Goal: Task Accomplishment & Management: Complete application form

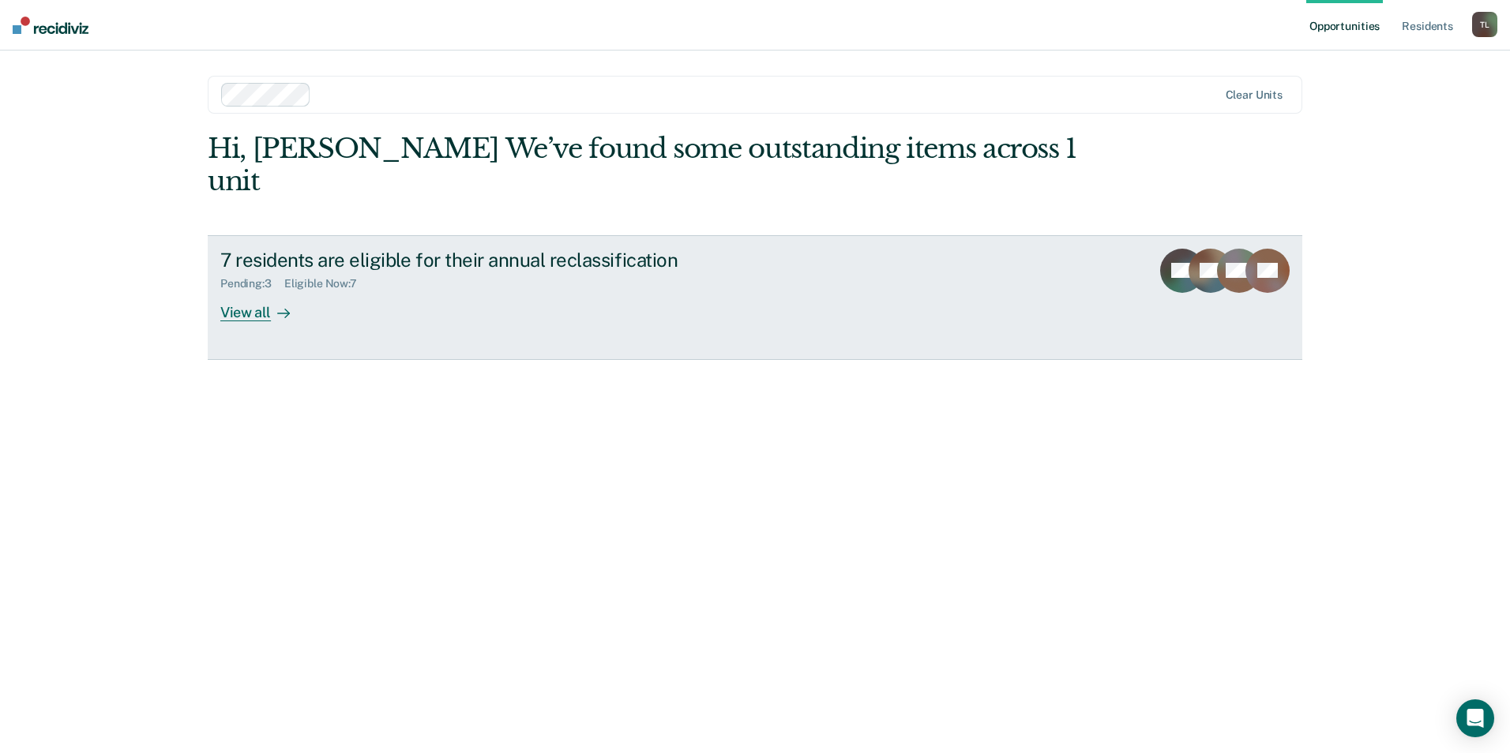
click at [242, 291] on div "View all" at bounding box center [264, 306] width 88 height 31
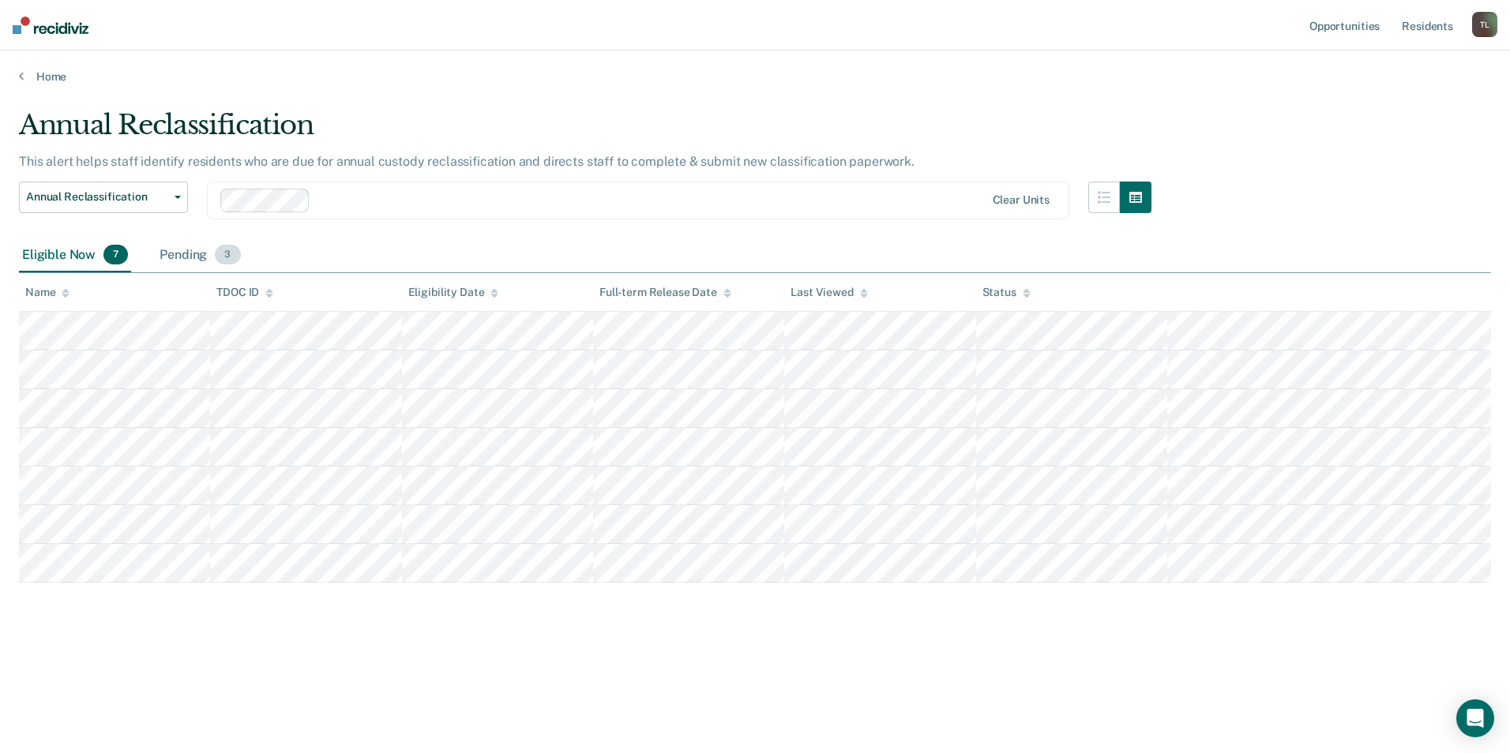
click at [189, 251] on div "Pending 3" at bounding box center [199, 255] width 87 height 35
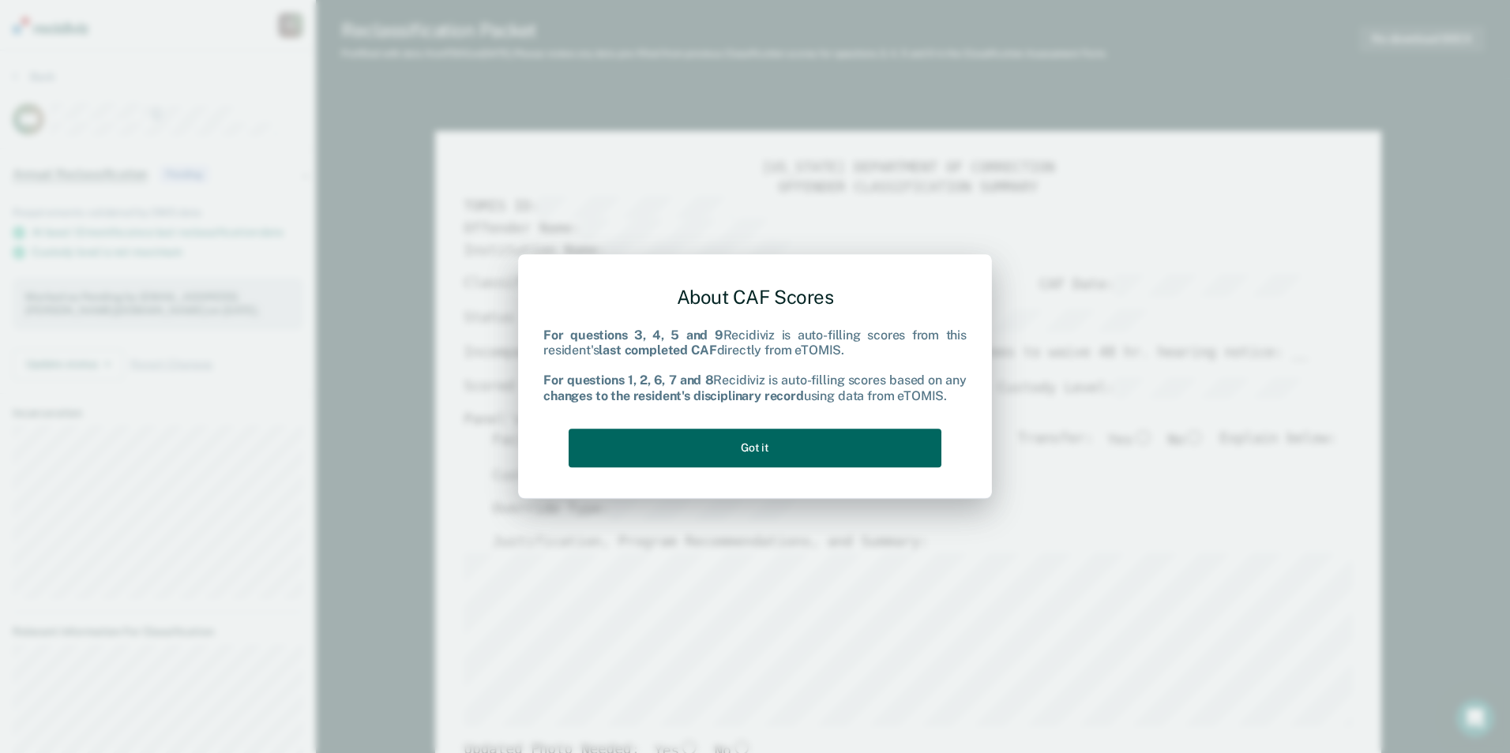
click at [763, 439] on button "Got it" at bounding box center [754, 448] width 373 height 39
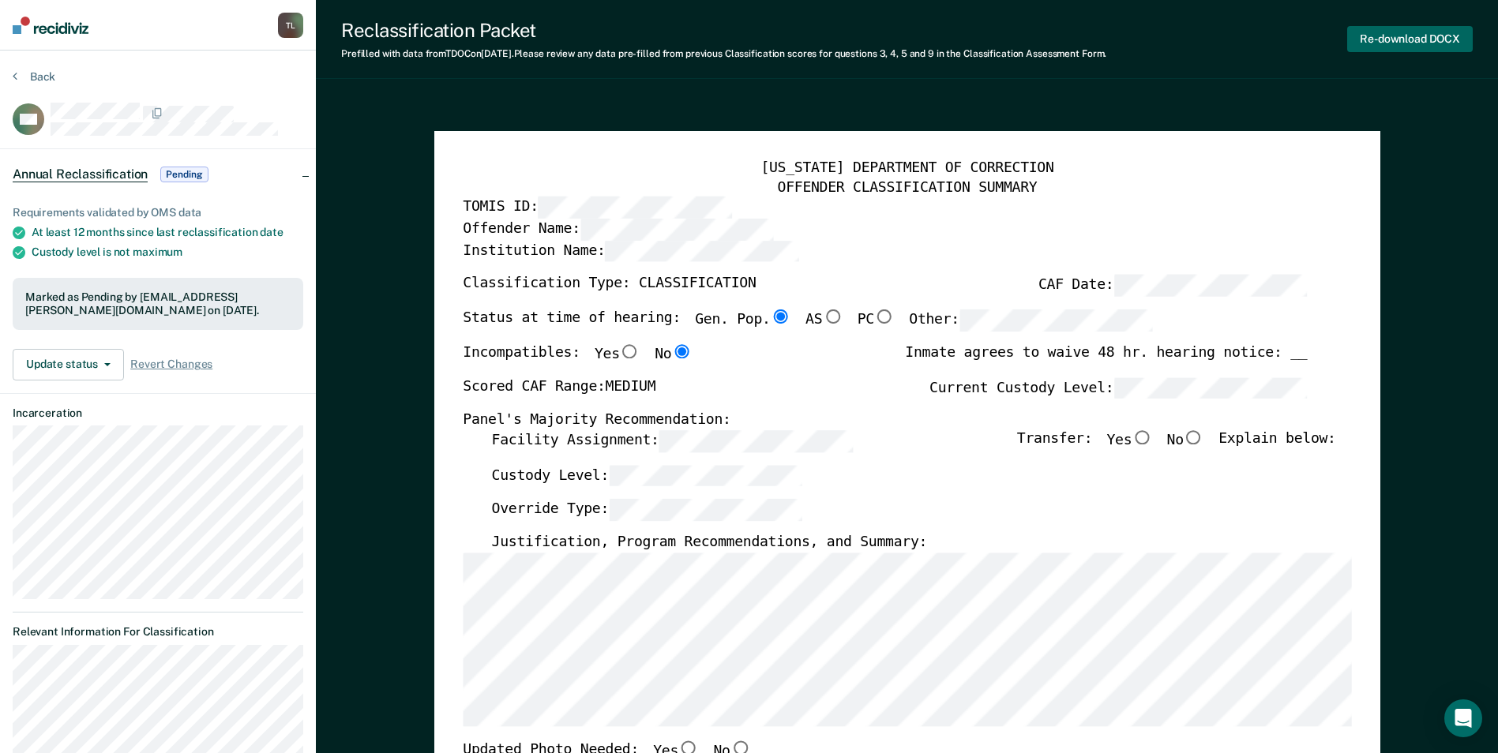
click at [1399, 39] on button "Re-download DOCX" at bounding box center [1410, 39] width 126 height 26
type textarea "x"
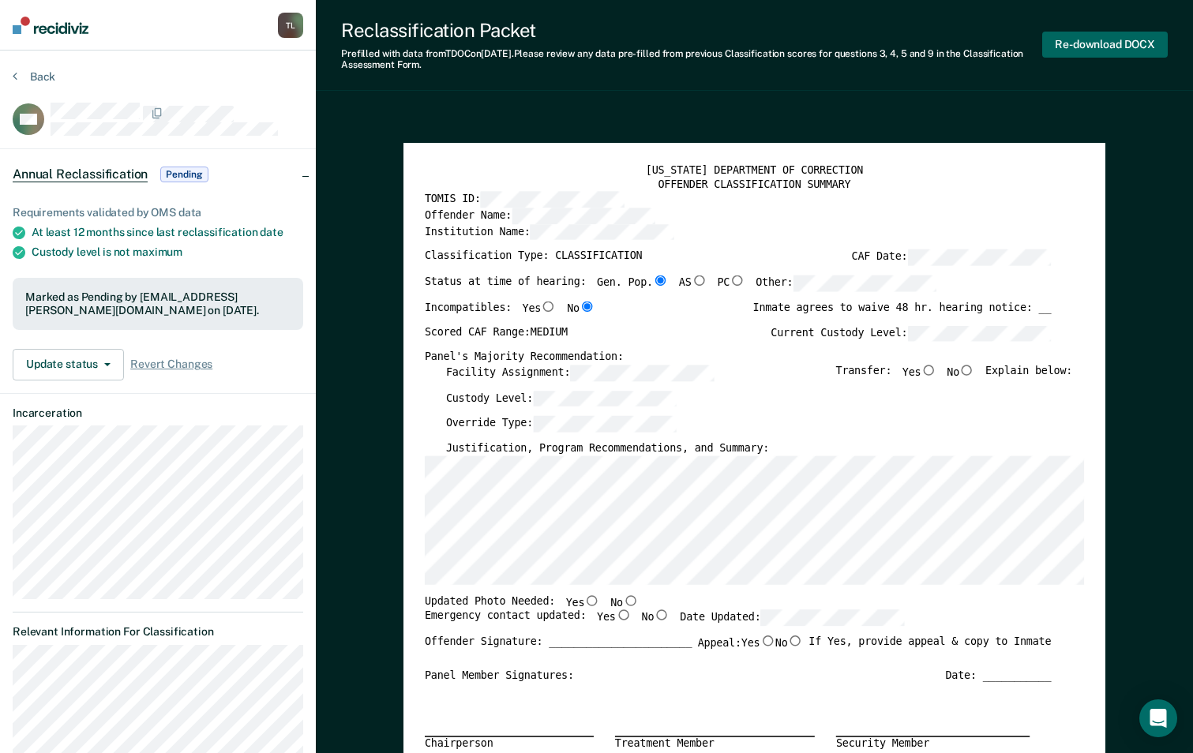
click at [1090, 43] on button "Re-download DOCX" at bounding box center [1105, 45] width 126 height 26
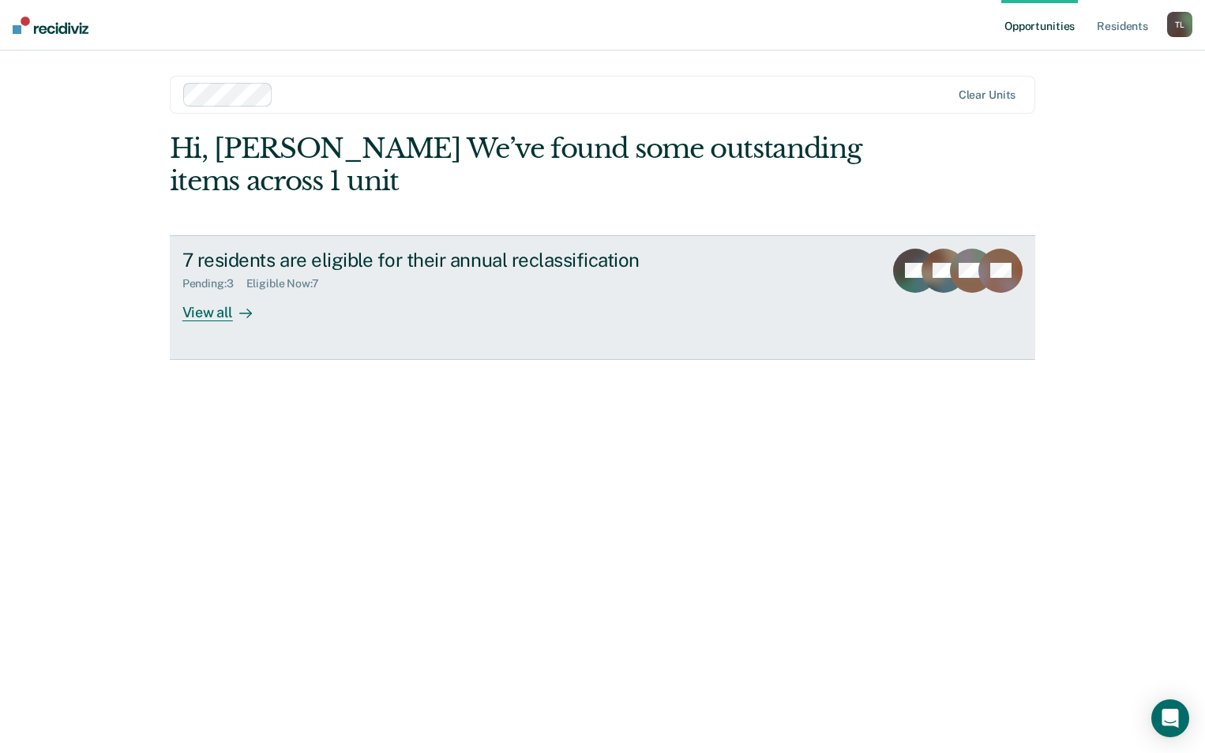
click at [216, 306] on div "View all" at bounding box center [226, 306] width 88 height 31
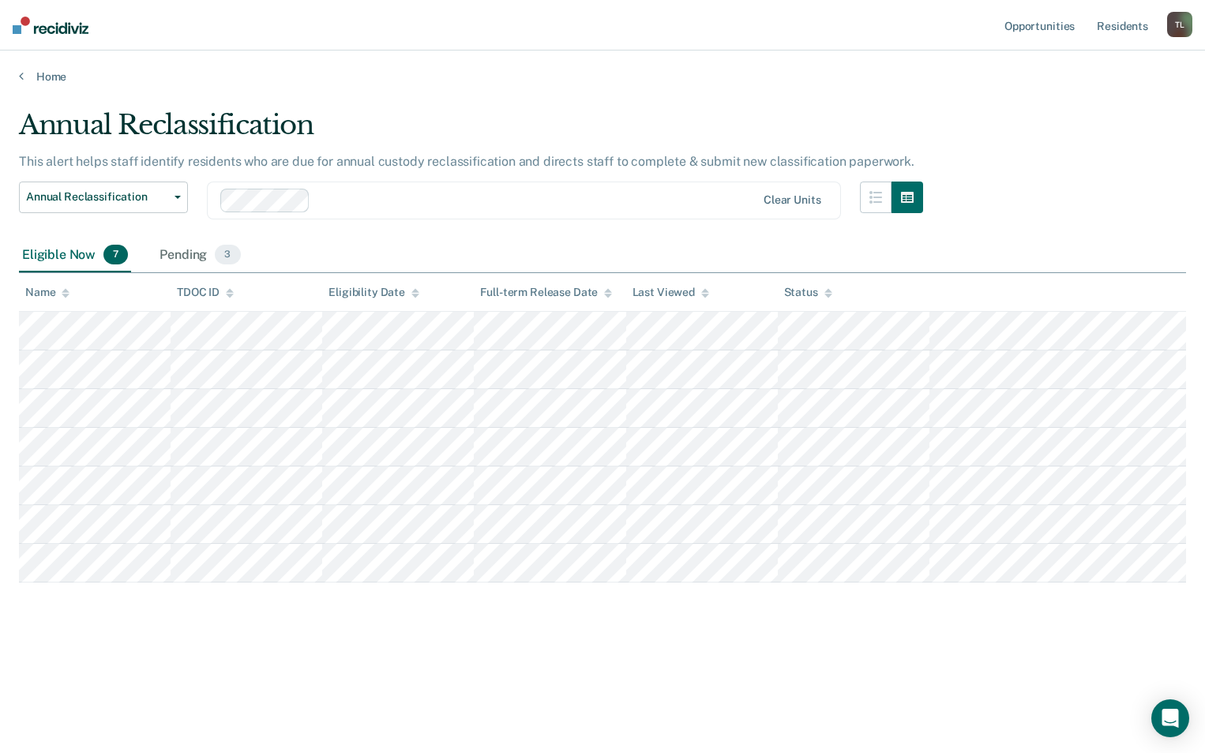
click at [81, 251] on div "Eligible Now 7" at bounding box center [75, 255] width 112 height 35
click at [186, 256] on div "Pending 3" at bounding box center [199, 255] width 87 height 35
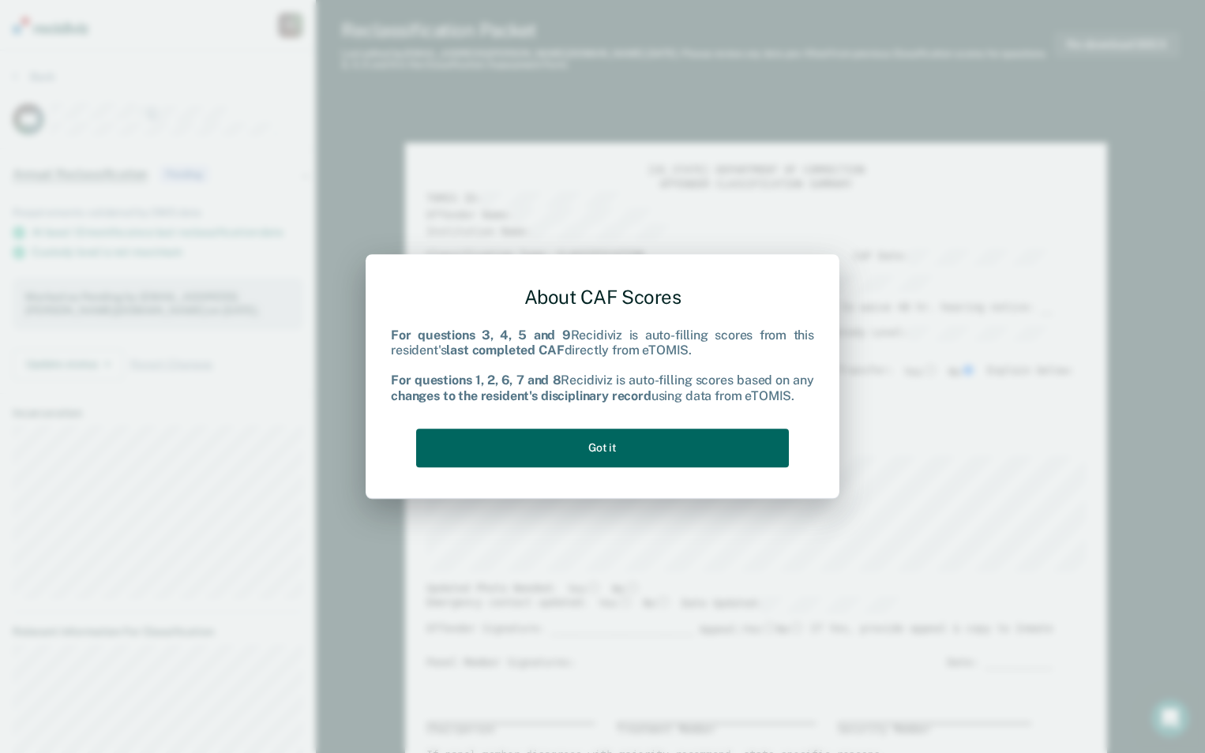
click at [597, 442] on button "Got it" at bounding box center [602, 448] width 373 height 39
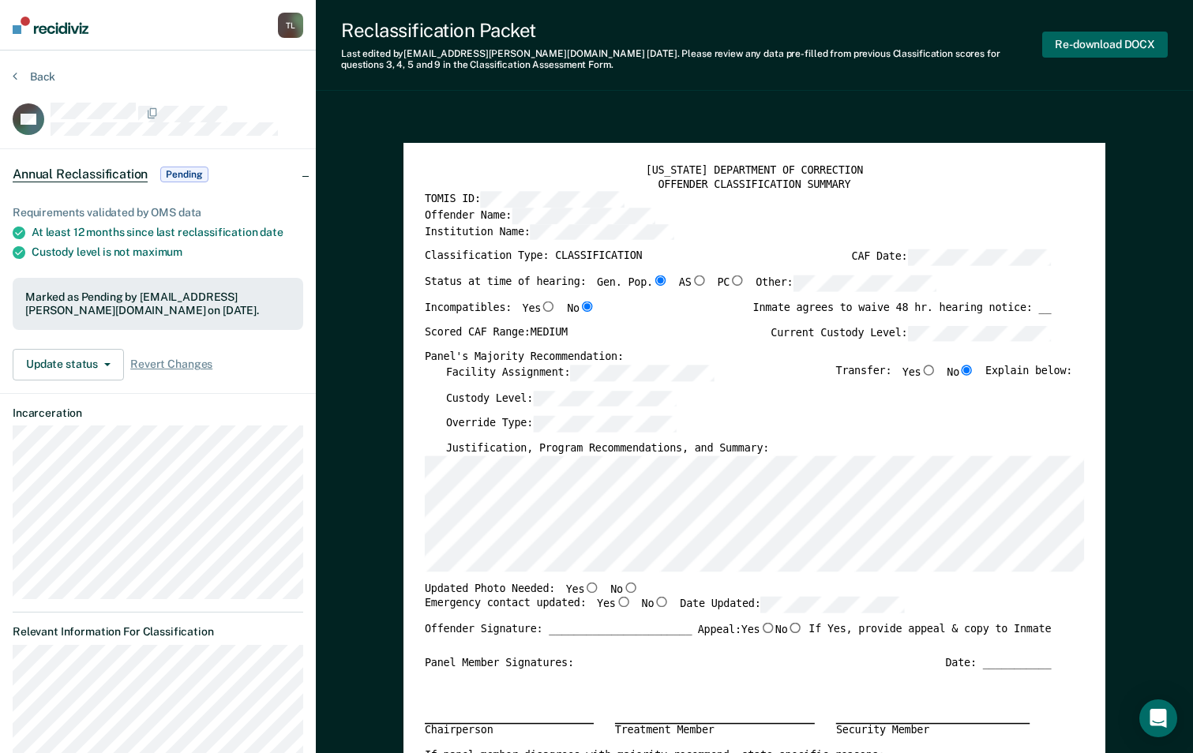
click at [1108, 48] on button "Re-download DOCX" at bounding box center [1105, 45] width 126 height 26
type textarea "x"
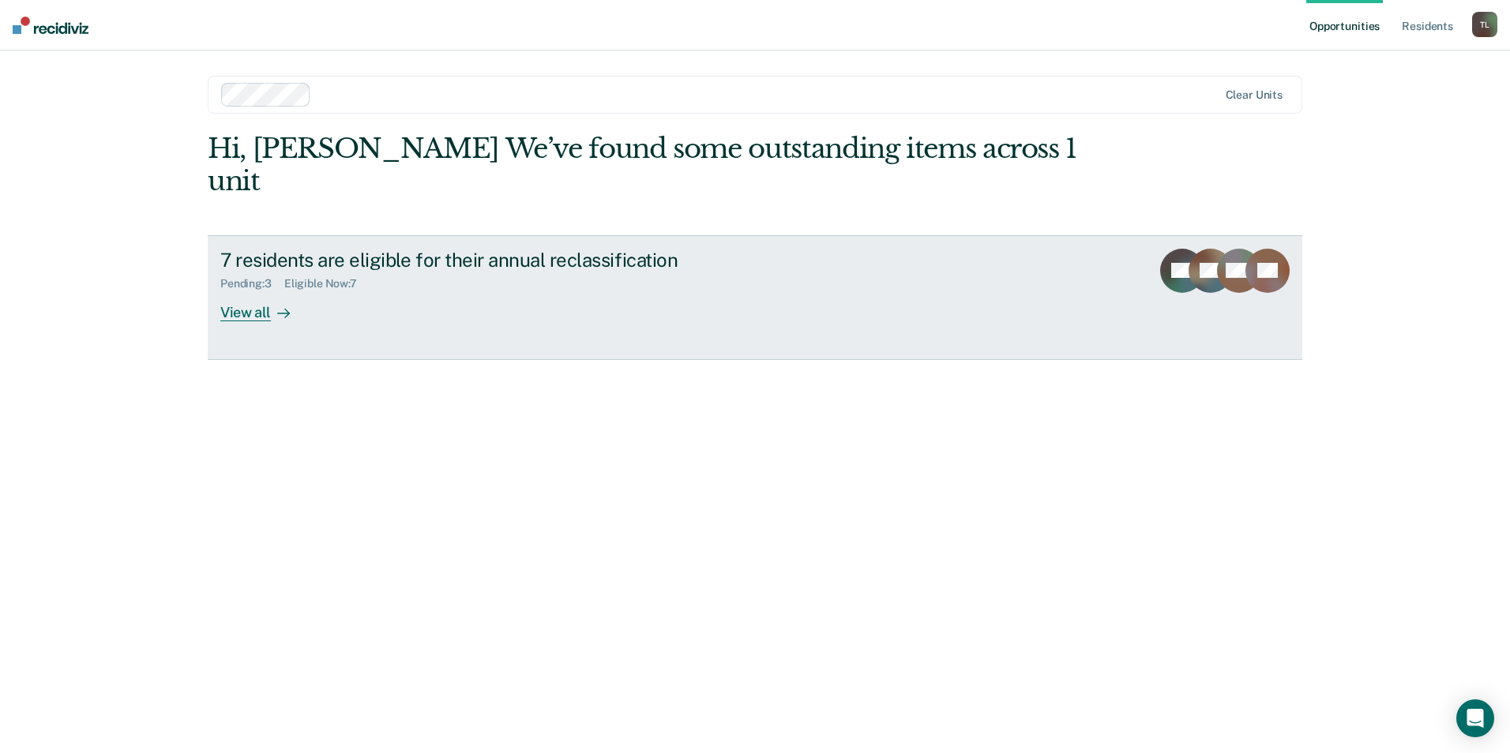
click at [267, 291] on div "View all" at bounding box center [264, 306] width 88 height 31
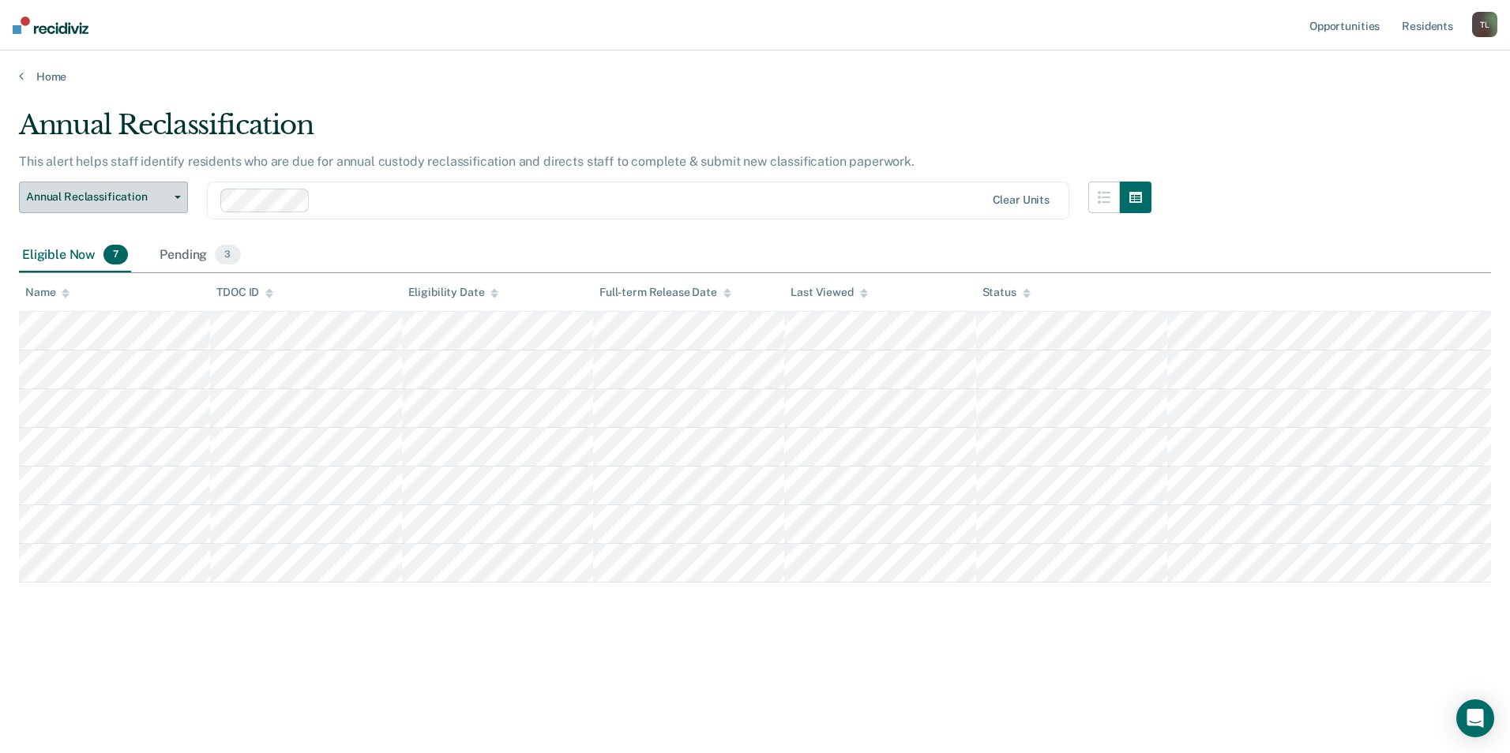
click at [176, 197] on icon "button" at bounding box center [177, 197] width 6 height 3
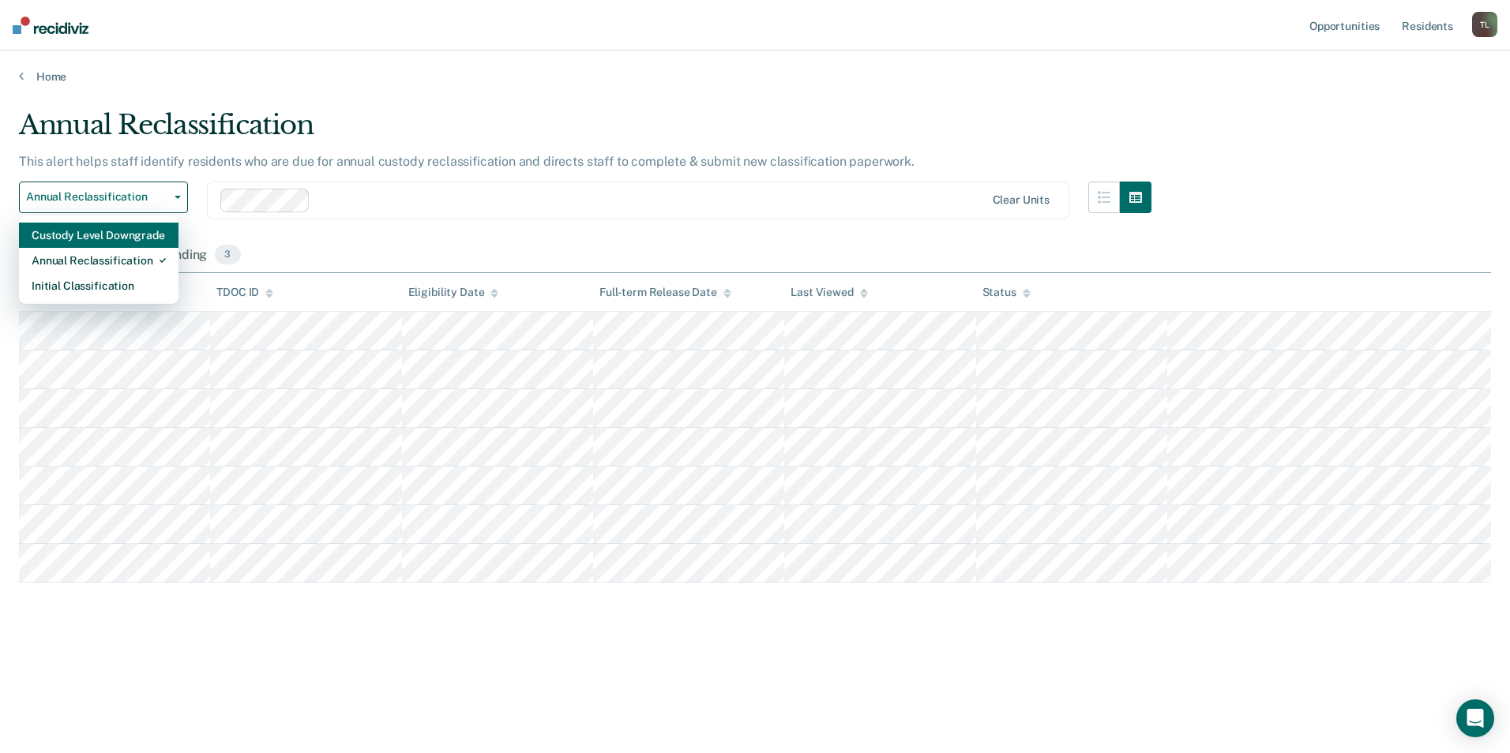
click at [122, 238] on div "Custody Level Downgrade" at bounding box center [99, 235] width 134 height 25
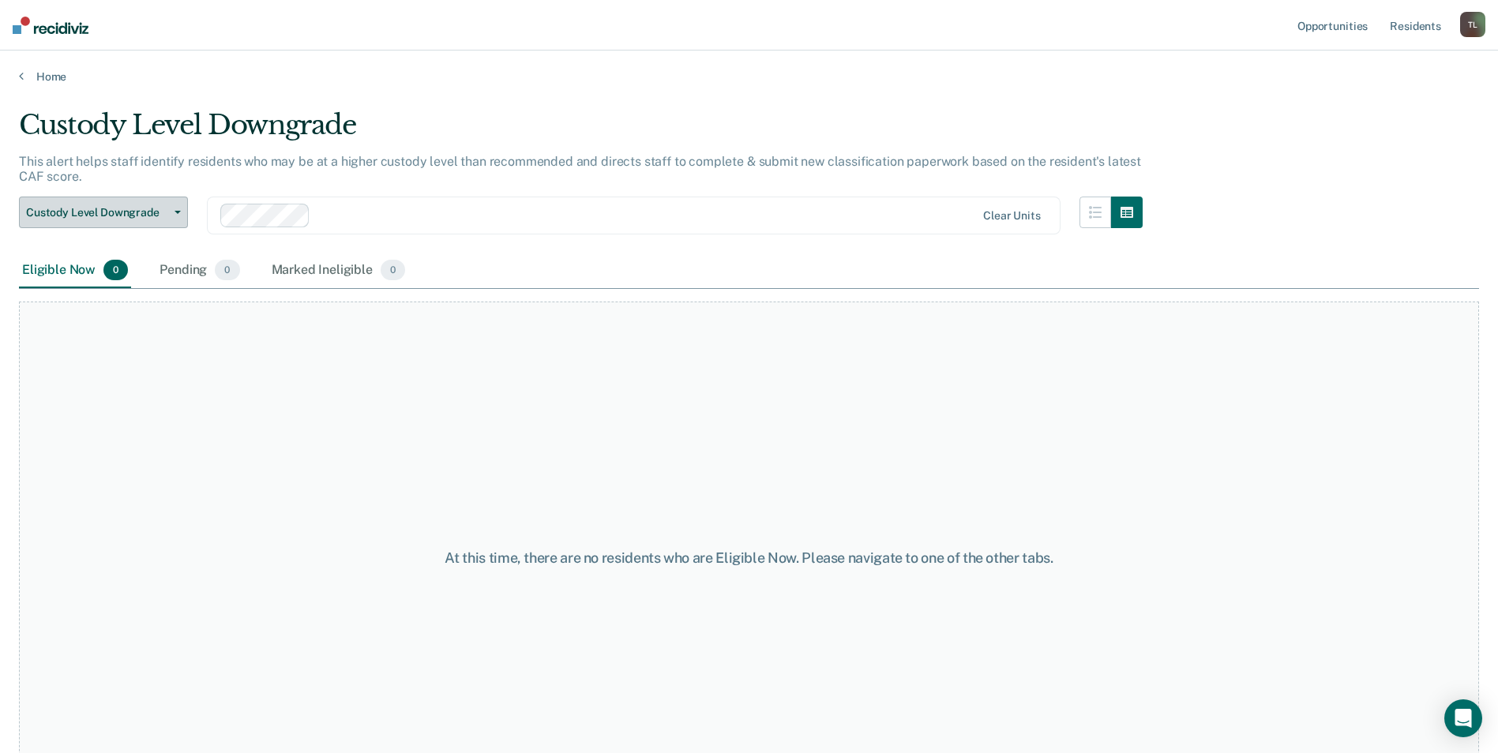
click at [170, 214] on button "Custody Level Downgrade" at bounding box center [103, 213] width 169 height 32
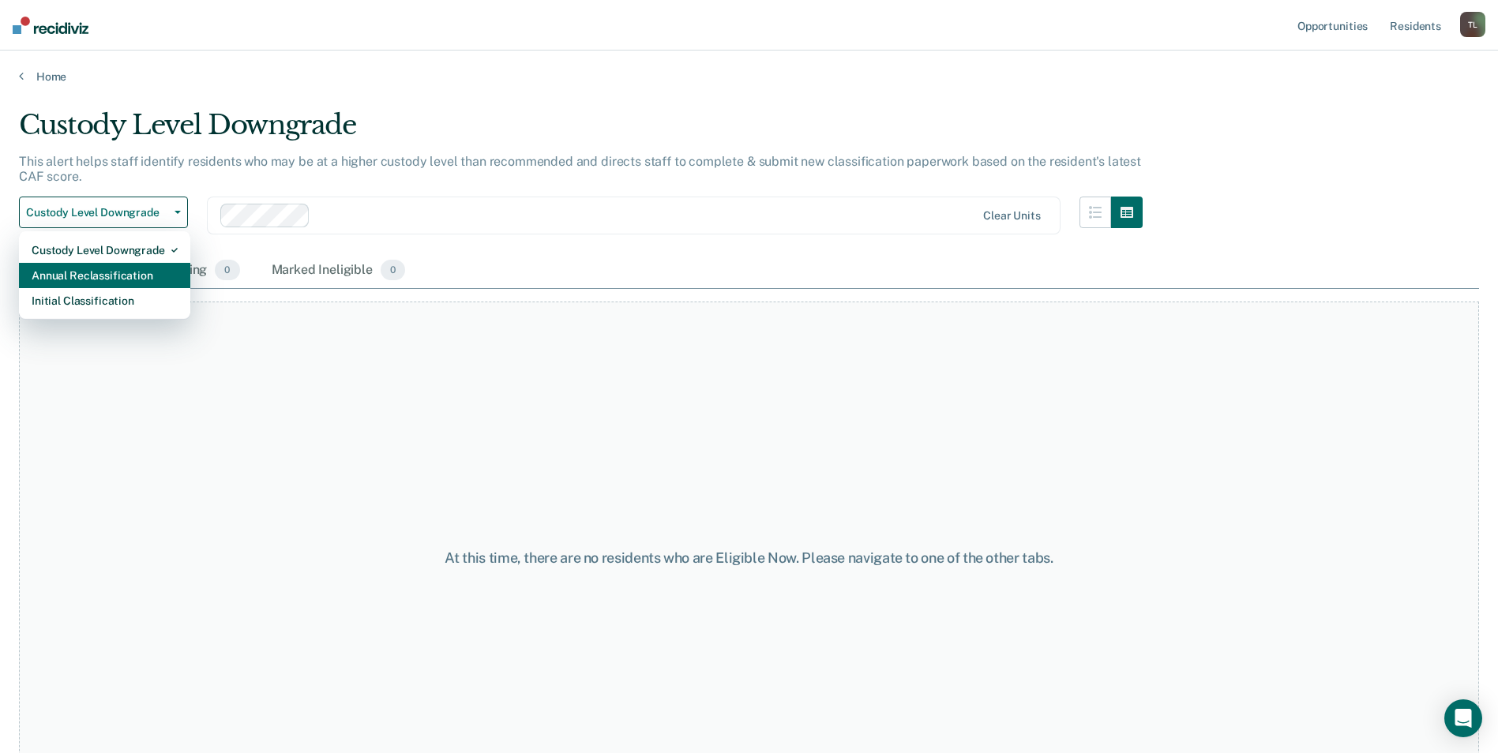
click at [131, 266] on div "Annual Reclassification" at bounding box center [105, 275] width 146 height 25
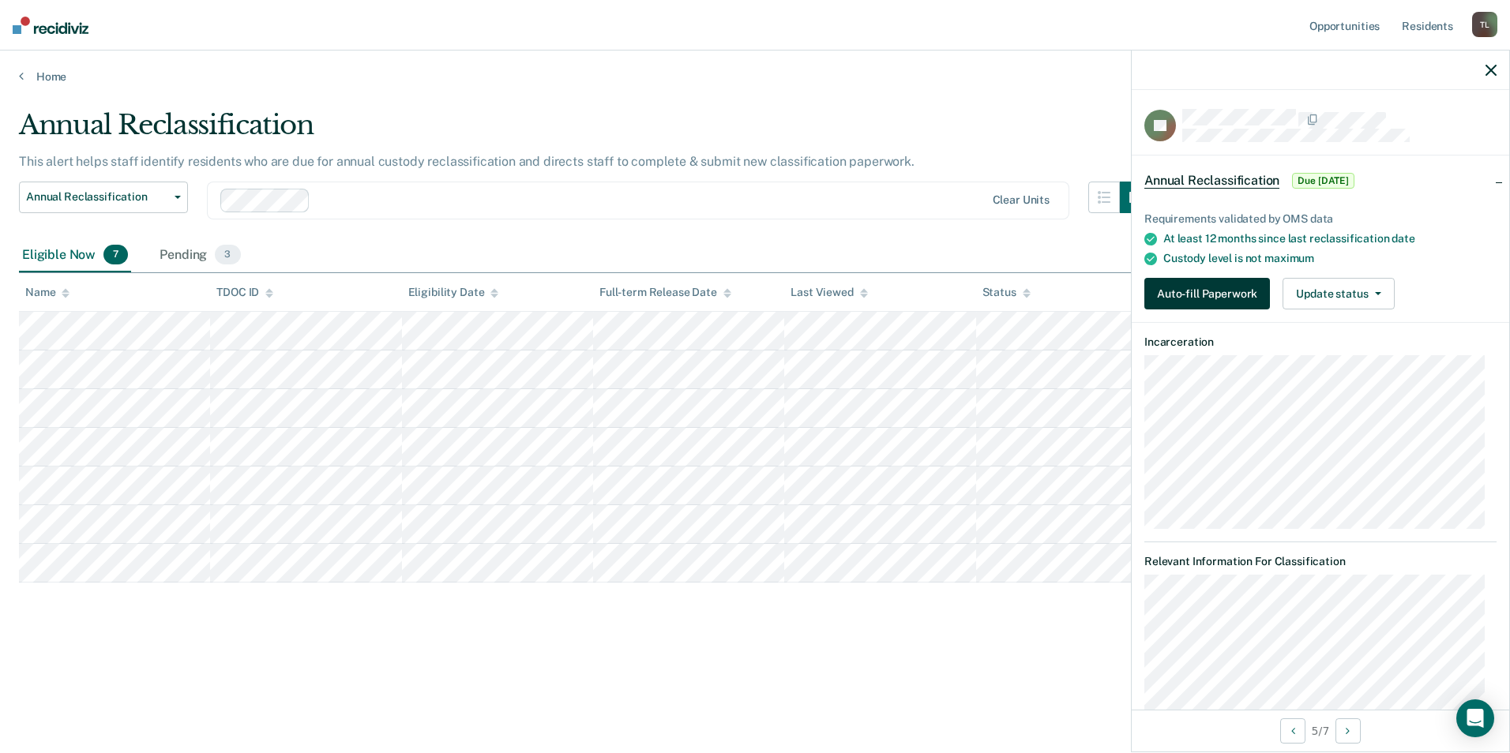
click at [1211, 296] on button "Auto-fill Paperwork" at bounding box center [1207, 294] width 126 height 32
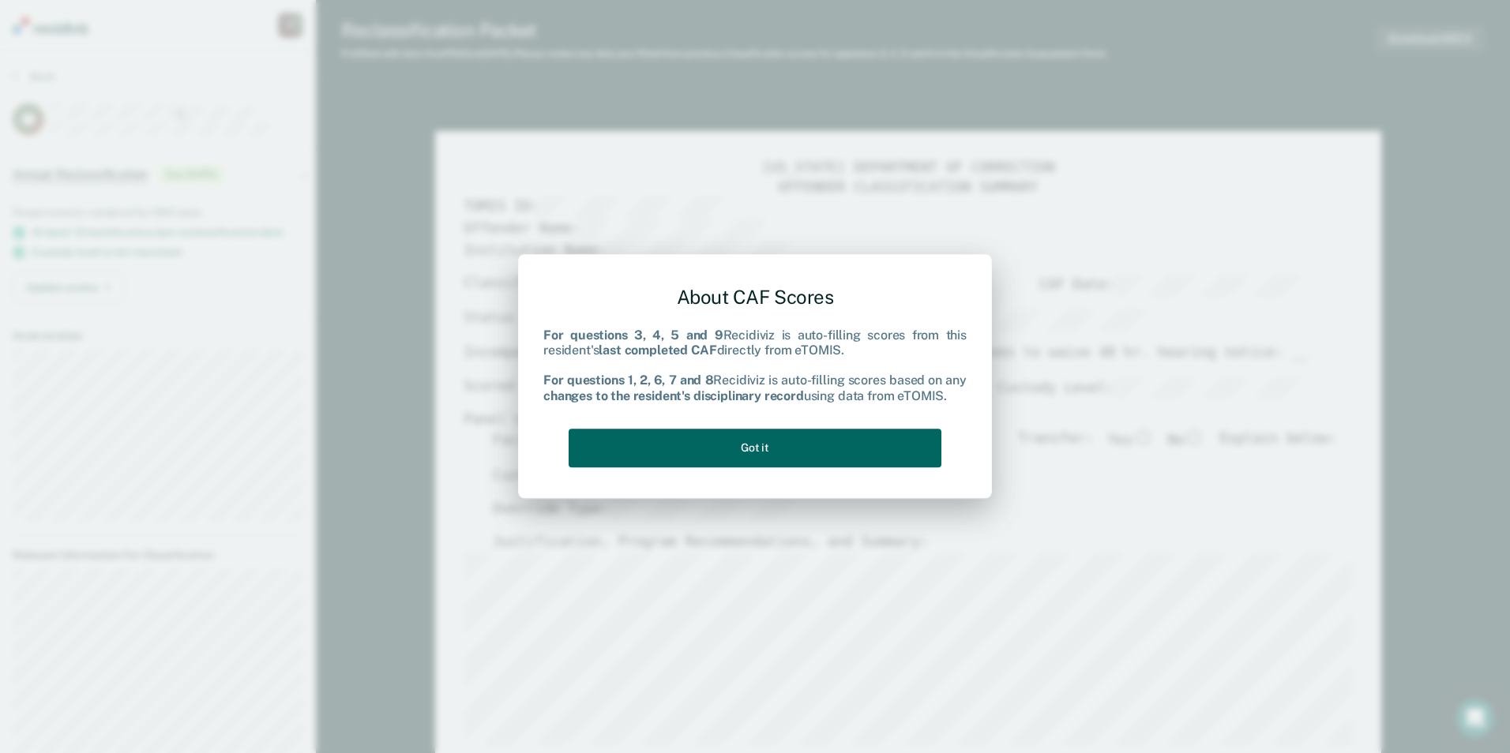
click at [801, 444] on button "Got it" at bounding box center [754, 448] width 373 height 39
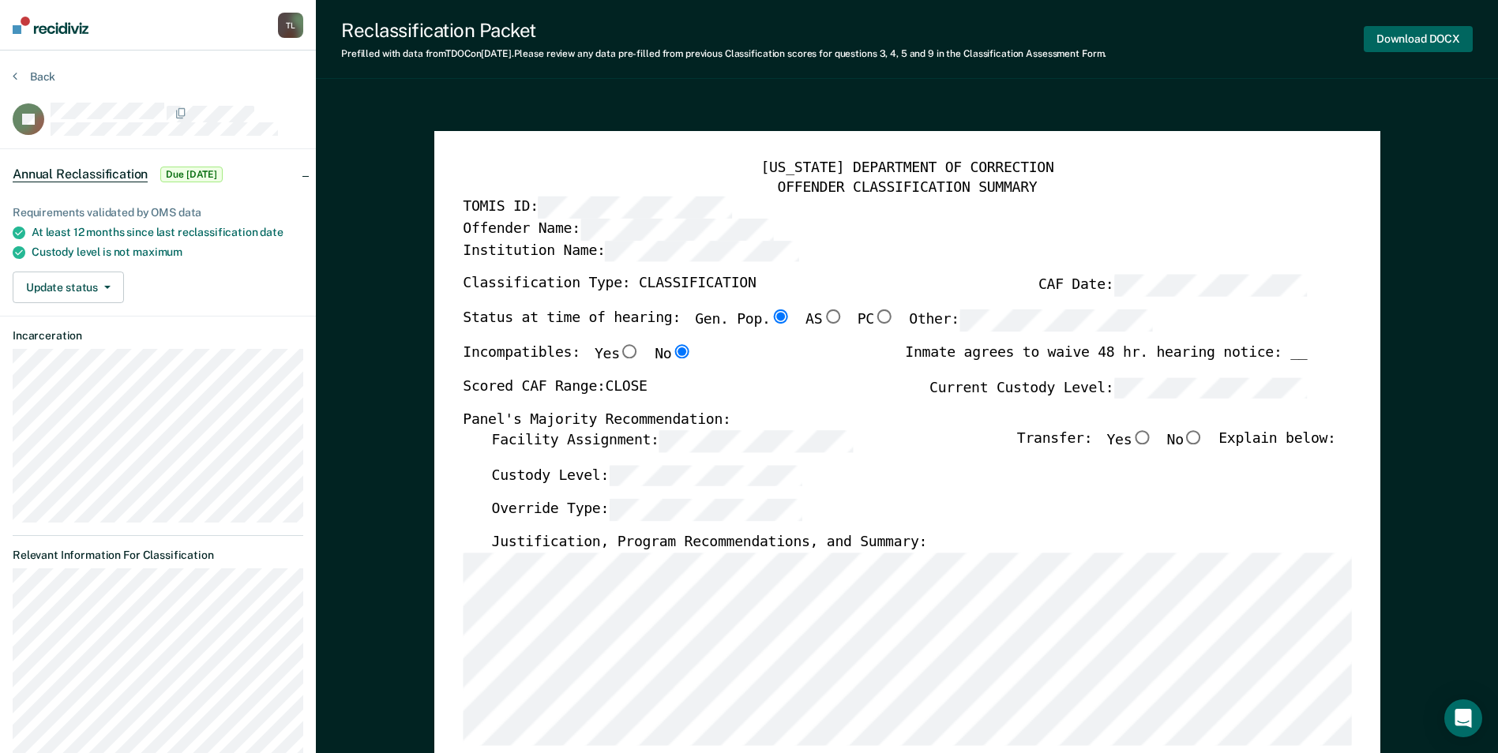
click at [1410, 37] on button "Download DOCX" at bounding box center [1417, 39] width 109 height 26
type textarea "x"
